Goal: Task Accomplishment & Management: Manage account settings

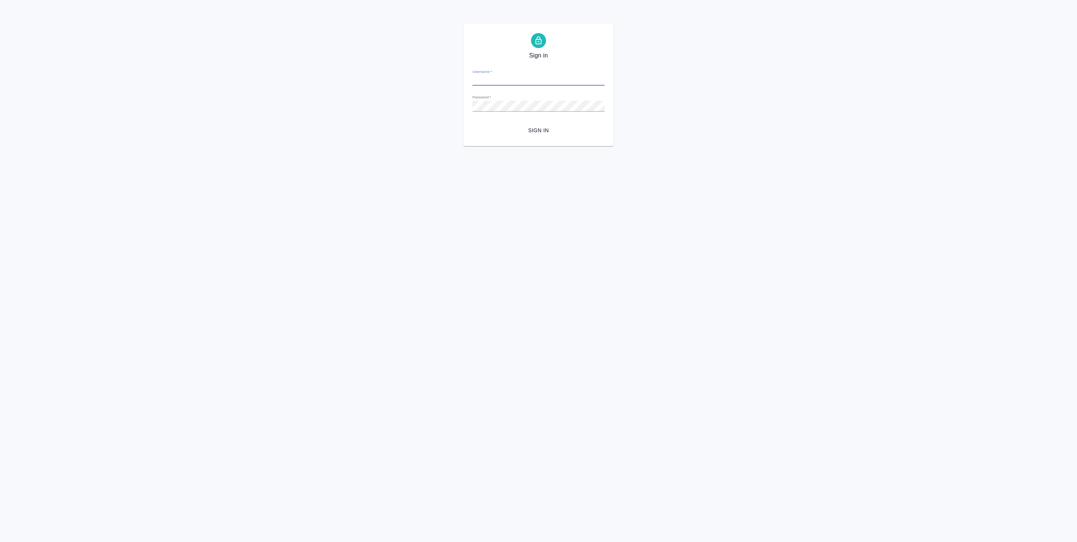
type input "[EMAIL_ADDRESS][DOMAIN_NAME]"
click at [348, 146] on html "Sign in Username   * [EMAIL_ADDRESS][DOMAIN_NAME] Password   * urlPath   * / Si…" at bounding box center [538, 73] width 1077 height 146
click at [526, 131] on span "Sign in" at bounding box center [538, 130] width 120 height 9
